Goal: Contribute content

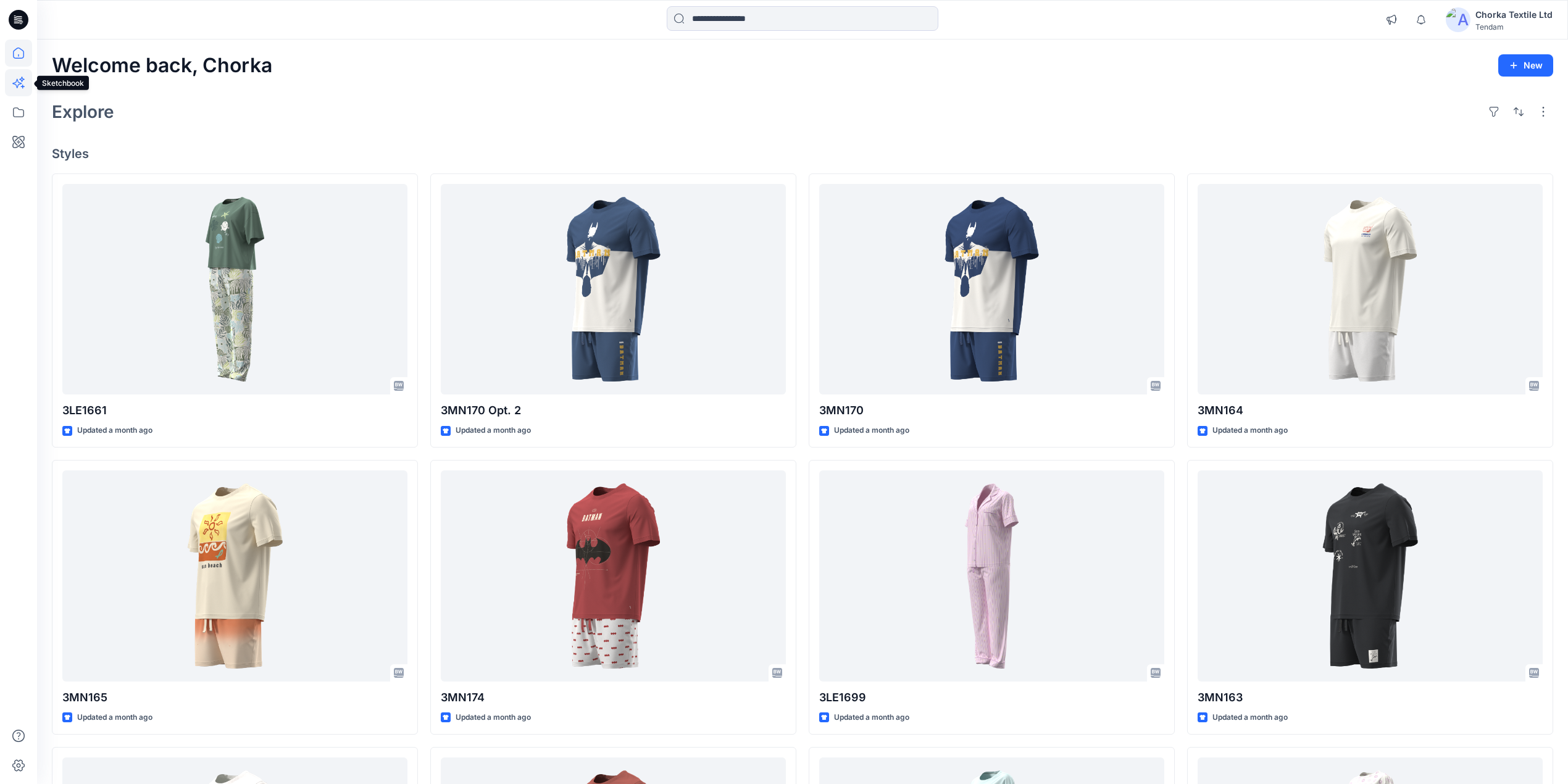
click at [21, 80] on icon at bounding box center [22, 79] width 5 height 5
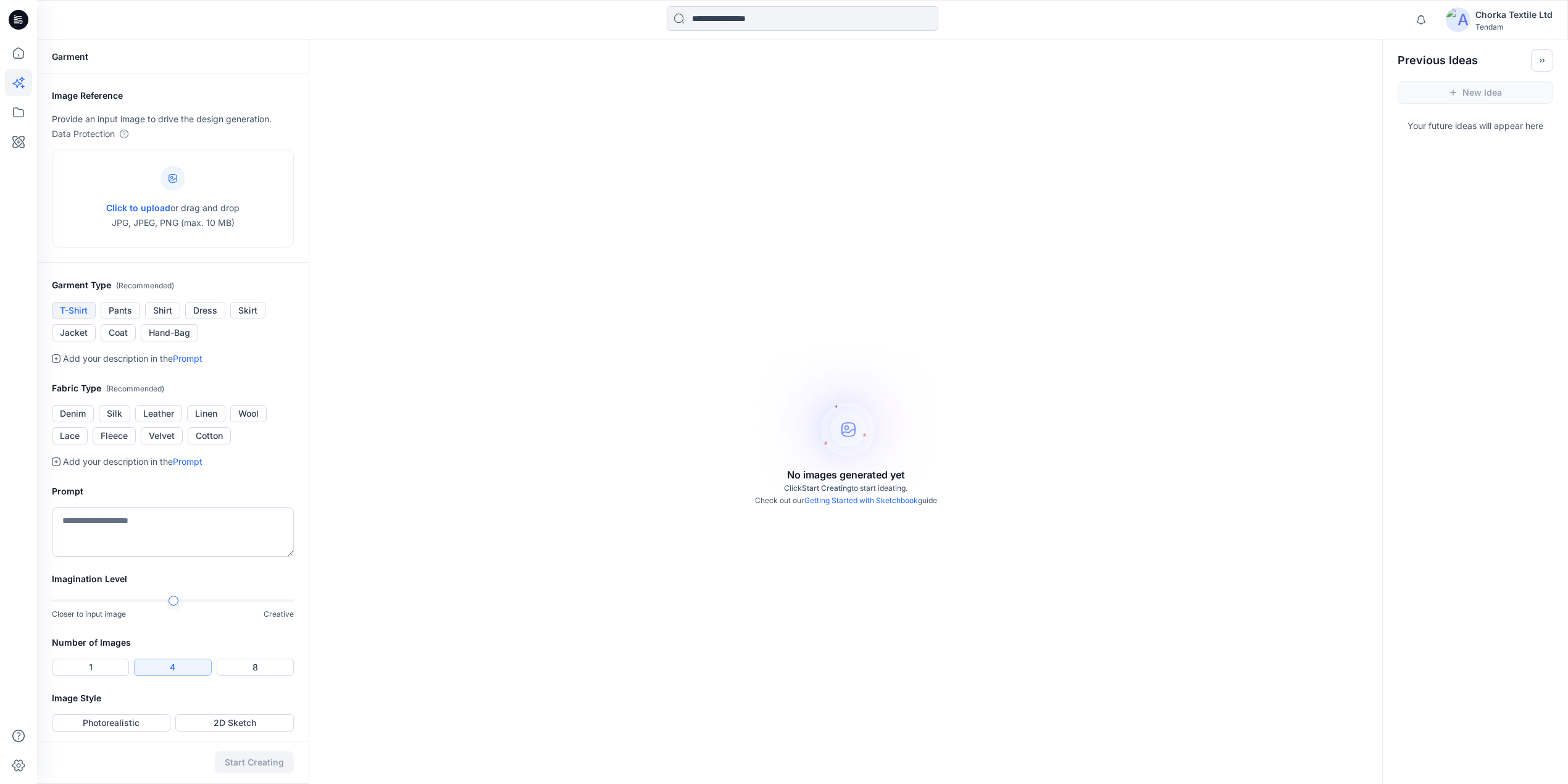
click at [65, 305] on button "T-Shirt" at bounding box center [74, 310] width 44 height 17
click at [65, 309] on button "T-Shirt" at bounding box center [74, 310] width 44 height 17
click at [69, 305] on button "T-Shirt" at bounding box center [74, 310] width 44 height 17
click at [169, 184] on div at bounding box center [173, 178] width 25 height 25
